Goal: Find specific page/section: Find specific page/section

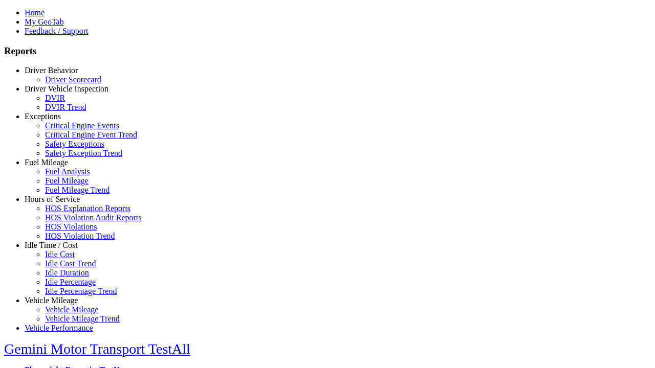
click at [59, 296] on link "Vehicle Mileage" at bounding box center [51, 300] width 53 height 9
click at [67, 315] on link "Vehicle Mileage Trend" at bounding box center [82, 319] width 75 height 9
select select "**********"
type input "**********"
